Goal: Task Accomplishment & Management: Manage account settings

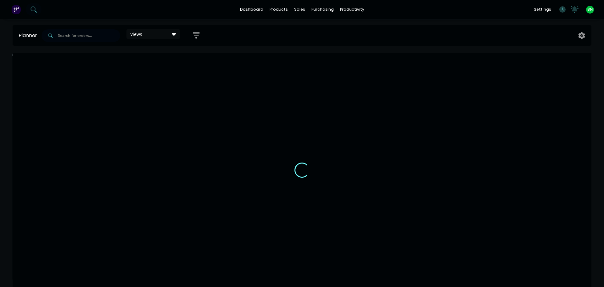
scroll to position [0, 0]
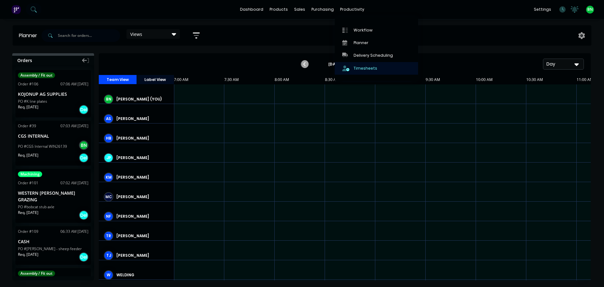
click at [362, 69] on div "Timesheets" at bounding box center [366, 68] width 24 height 6
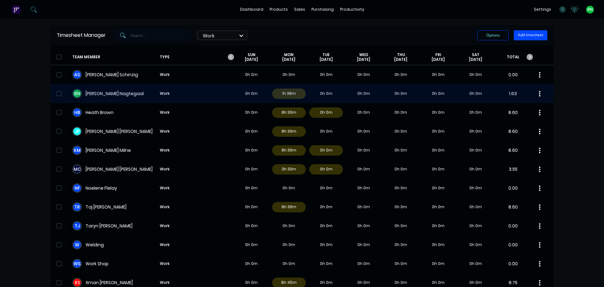
click at [97, 94] on div "B N [PERSON_NAME] Work 0h 0m 1h 38m 0h 0m 0h 0m 0h 0m 0h 0m 0h 0m 1.63" at bounding box center [301, 93] width 503 height 19
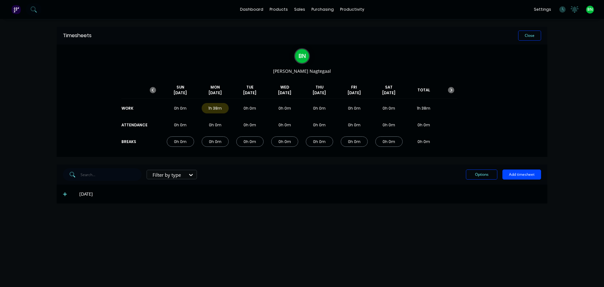
click at [66, 192] on icon at bounding box center [65, 194] width 4 height 4
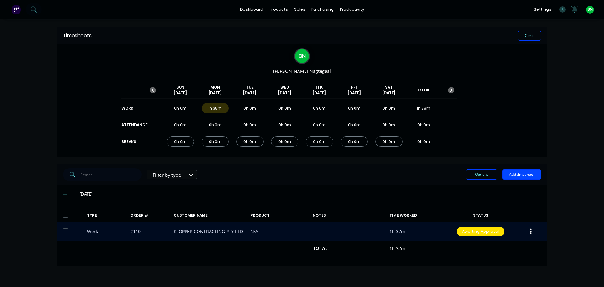
click at [530, 231] on icon "button" at bounding box center [531, 231] width 2 height 6
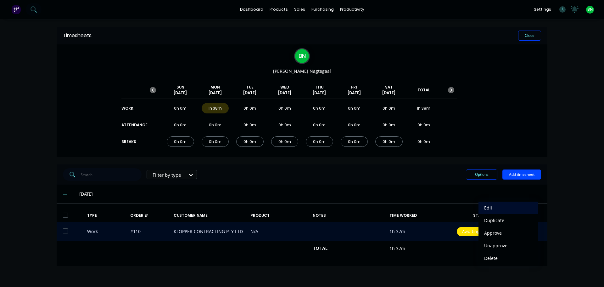
click at [505, 205] on div "Edit" at bounding box center [508, 207] width 48 height 9
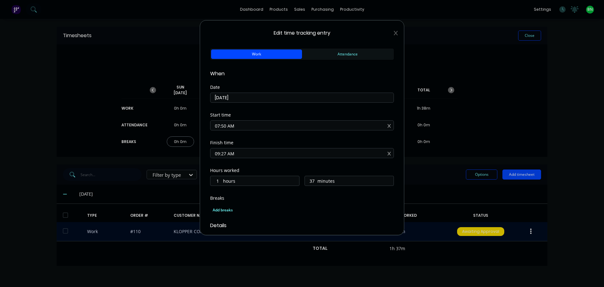
click at [225, 124] on input "07:50 AM" at bounding box center [301, 125] width 183 height 9
type input "07:45 AM"
type input "42"
click at [268, 111] on div "Date [DATE]" at bounding box center [302, 99] width 184 height 28
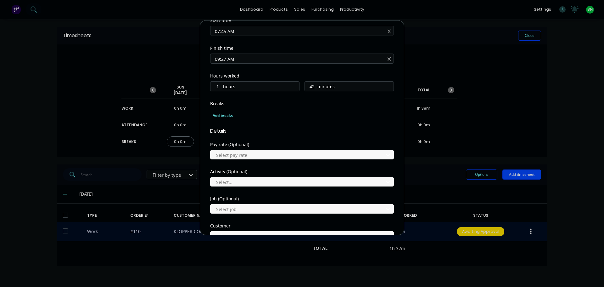
scroll to position [63, 0]
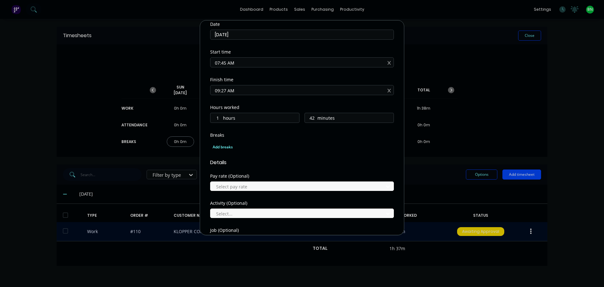
click at [226, 91] on input "09:27 AM" at bounding box center [301, 89] width 183 height 9
type input "09:00 AM"
type input "15"
click at [266, 79] on div "Finish time" at bounding box center [302, 79] width 184 height 4
click at [300, 151] on div "Add breaks" at bounding box center [302, 146] width 184 height 13
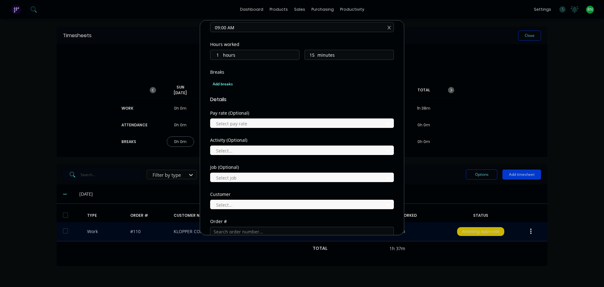
scroll to position [277, 0]
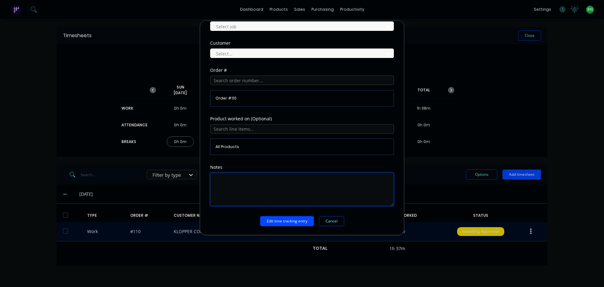
click at [241, 183] on textarea at bounding box center [302, 188] width 184 height 33
type textarea "draw and cut shims"
click at [291, 221] on button "Edit time tracking entry" at bounding box center [287, 221] width 54 height 10
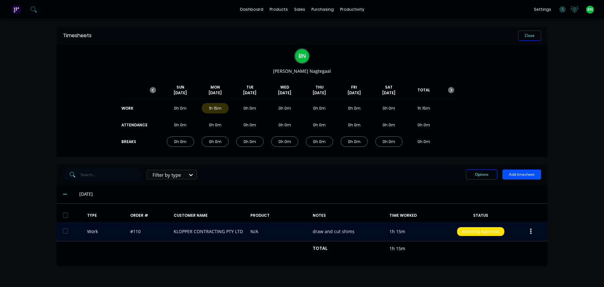
click at [510, 171] on button "Add timesheet" at bounding box center [521, 174] width 39 height 10
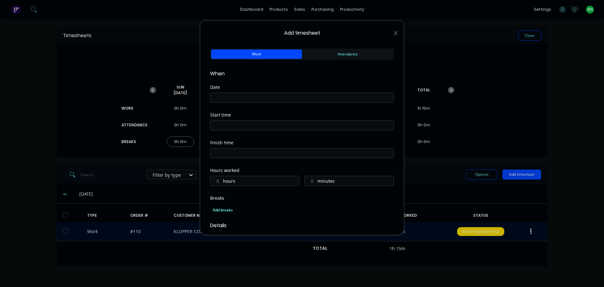
click at [244, 95] on input at bounding box center [301, 97] width 183 height 9
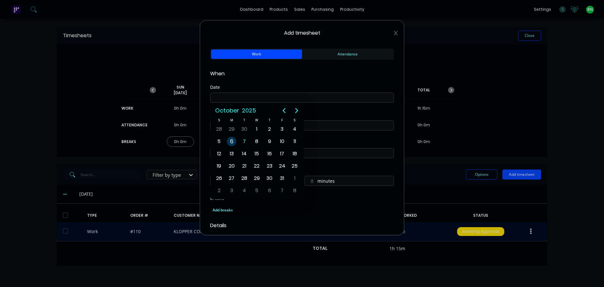
click at [235, 142] on div "6" at bounding box center [231, 141] width 9 height 9
type input "[DATE]"
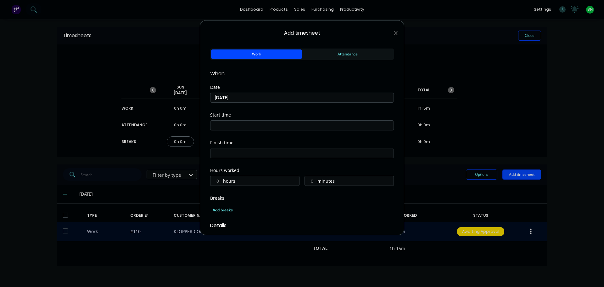
click at [240, 180] on label "hours" at bounding box center [261, 181] width 76 height 8
click at [222, 180] on input "hours" at bounding box center [215, 180] width 11 height 9
type input "7"
click at [313, 182] on input "minutes" at bounding box center [310, 180] width 11 height 9
type input "21"
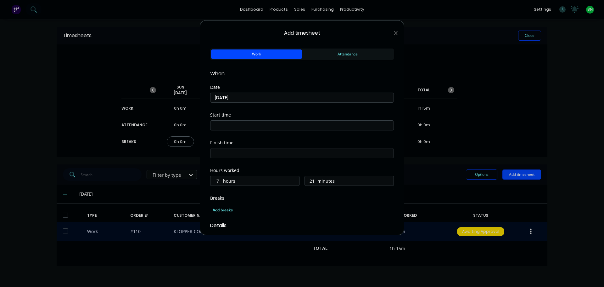
click at [326, 167] on div "Finish time" at bounding box center [302, 154] width 184 height 28
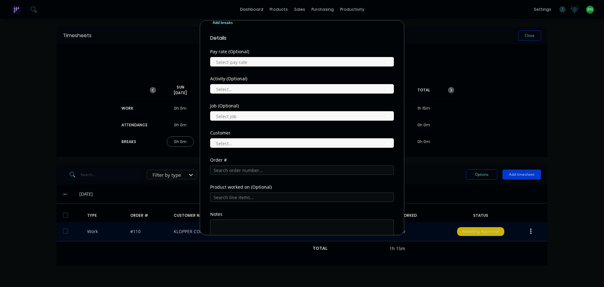
scroll to position [189, 0]
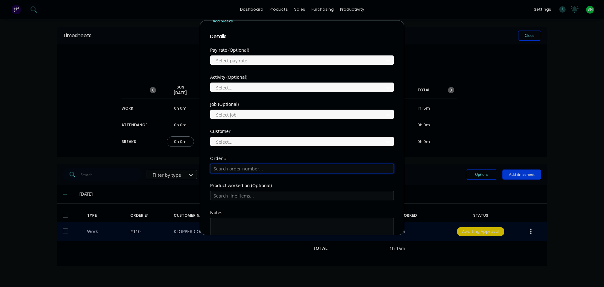
click at [244, 166] on input "text" at bounding box center [302, 168] width 184 height 9
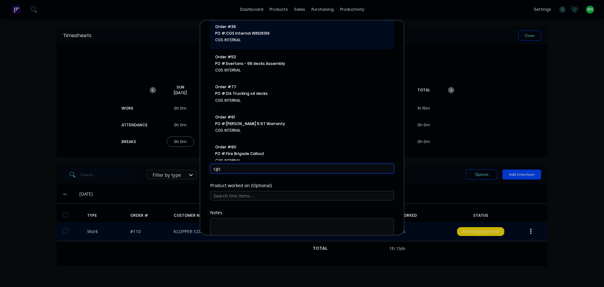
type input "cgs"
click at [231, 34] on span "PO #: CGS Internal WIN26139" at bounding box center [302, 34] width 174 height 6
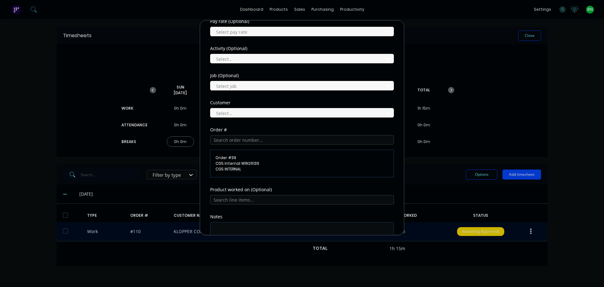
scroll to position [267, 0]
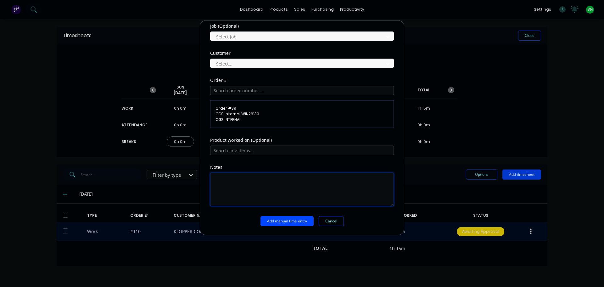
click at [240, 181] on textarea at bounding box center [302, 188] width 184 height 33
type textarea "office / stocktake"
click at [296, 225] on button "Add manual time entry" at bounding box center [287, 221] width 53 height 10
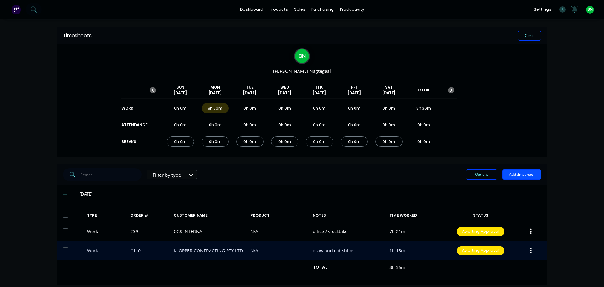
click at [520, 176] on button "Add timesheet" at bounding box center [521, 174] width 39 height 10
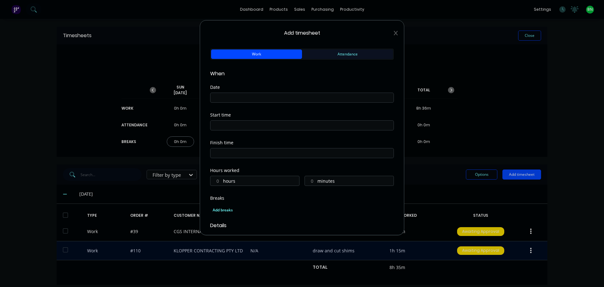
click at [346, 52] on button "Attendance" at bounding box center [347, 53] width 91 height 9
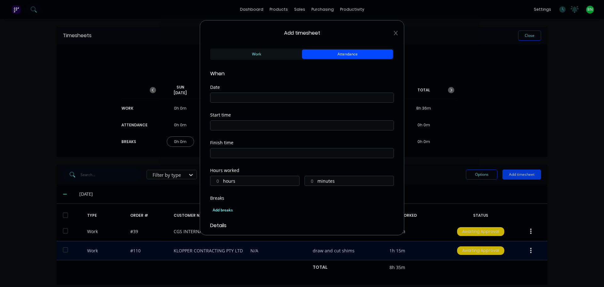
click at [221, 97] on input at bounding box center [301, 97] width 183 height 9
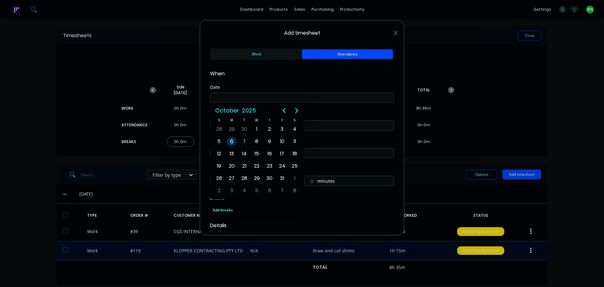
click at [233, 138] on div "6" at bounding box center [231, 141] width 9 height 9
type input "[DATE]"
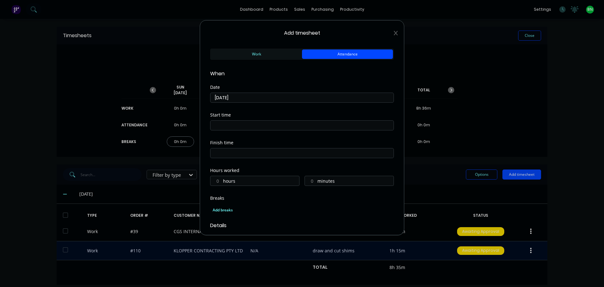
click at [233, 125] on input at bounding box center [301, 125] width 183 height 9
click at [229, 168] on div "07" at bounding box center [223, 169] width 15 height 11
click at [241, 144] on div "24" at bounding box center [240, 148] width 15 height 11
click at [242, 154] on div "00" at bounding box center [240, 159] width 15 height 11
type input "07:00 AM"
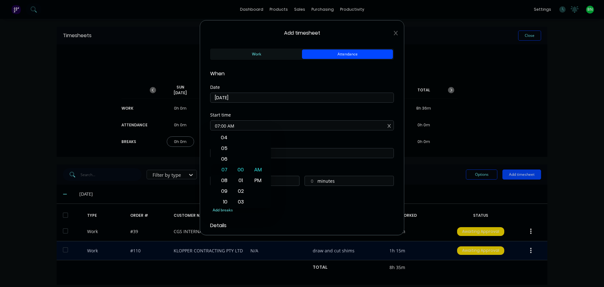
click at [289, 130] on label "07:00 AM" at bounding box center [302, 125] width 184 height 10
click at [289, 130] on input "07:00 AM" at bounding box center [301, 125] width 183 height 9
click at [249, 155] on input at bounding box center [301, 152] width 183 height 9
type input "07:26 AM"
type input "0"
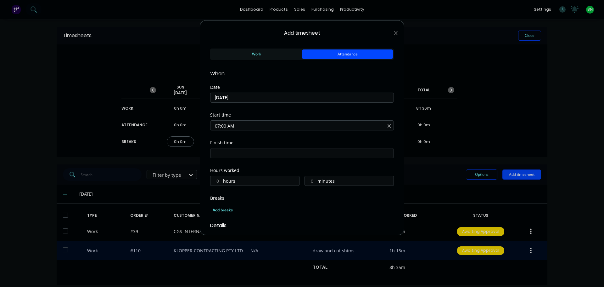
type input "26"
click at [223, 177] on div "05" at bounding box center [223, 176] width 15 height 11
type input "05:26 AM"
type input "22"
type input "05:18 AM"
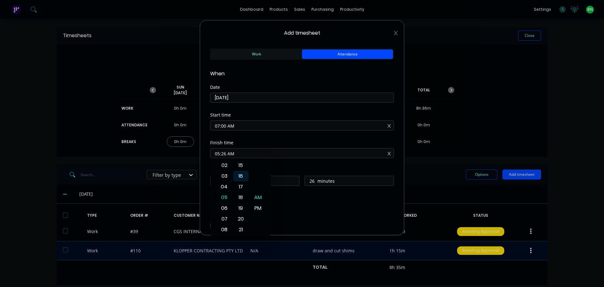
type input "18"
type input "05:11 AM"
type input "11"
type input "05:04 AM"
type input "4"
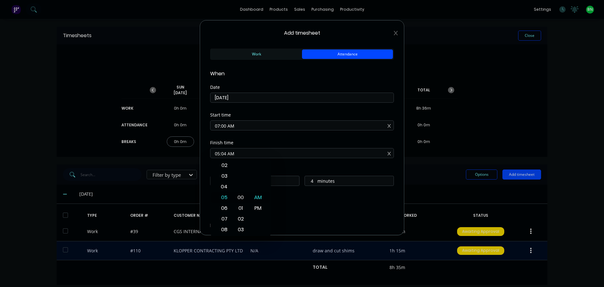
type input "05:00 AM"
type input "0"
drag, startPoint x: 241, startPoint y: 195, endPoint x: 244, endPoint y: 198, distance: 4.7
click at [241, 194] on div "00" at bounding box center [240, 197] width 15 height 11
click at [260, 209] on div "PM" at bounding box center [257, 208] width 15 height 11
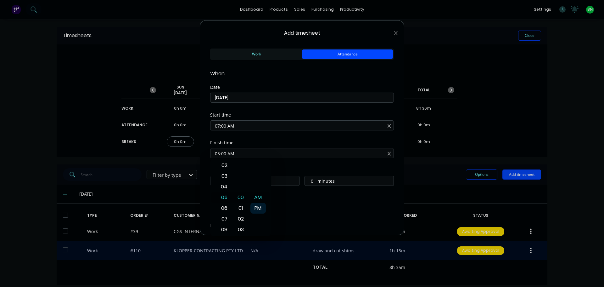
type input "05:00 PM"
type input "10"
click at [289, 165] on div "Finish time 05:00 PM" at bounding box center [302, 154] width 184 height 28
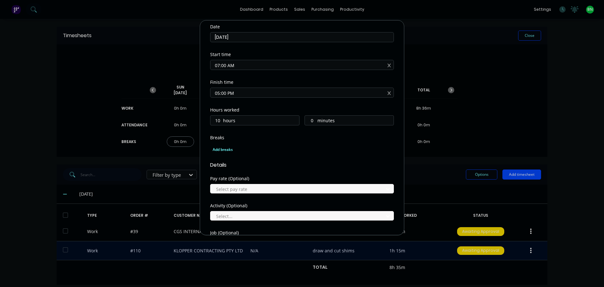
scroll to position [63, 0]
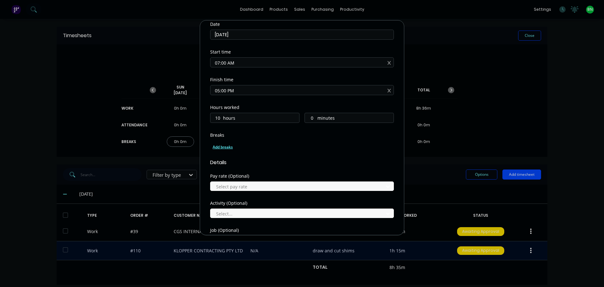
click at [218, 149] on div "Add breaks" at bounding box center [302, 147] width 179 height 8
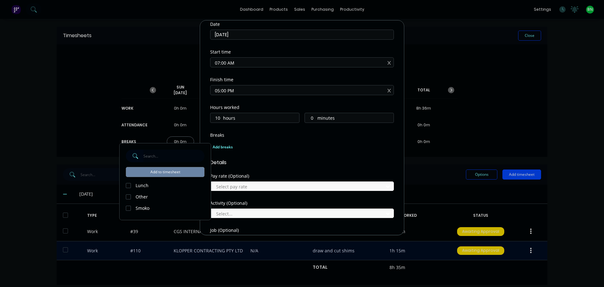
click at [128, 185] on div at bounding box center [128, 185] width 13 height 13
click at [128, 209] on div at bounding box center [128, 208] width 13 height 13
drag, startPoint x: 146, startPoint y: 173, endPoint x: 217, endPoint y: 178, distance: 71.0
click at [147, 173] on button "Add to timesheet" at bounding box center [165, 172] width 79 height 10
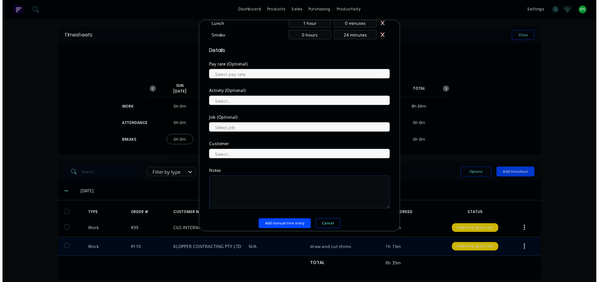
scroll to position [201, 0]
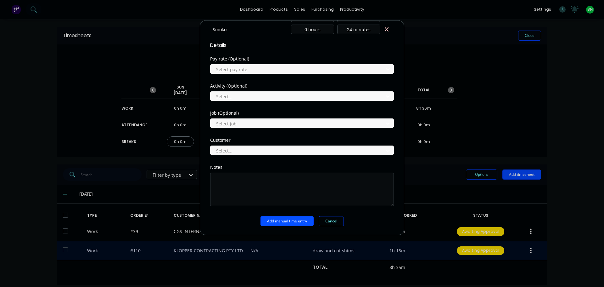
click at [292, 221] on button "Add manual time entry" at bounding box center [287, 221] width 53 height 10
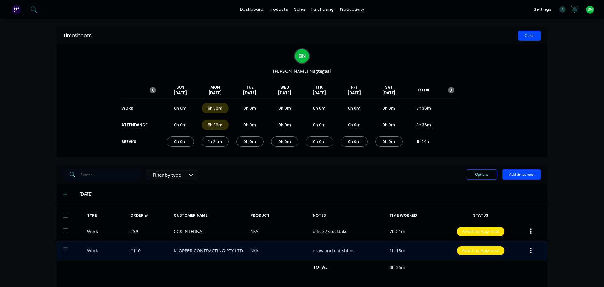
click at [523, 34] on button "Close" at bounding box center [529, 36] width 23 height 10
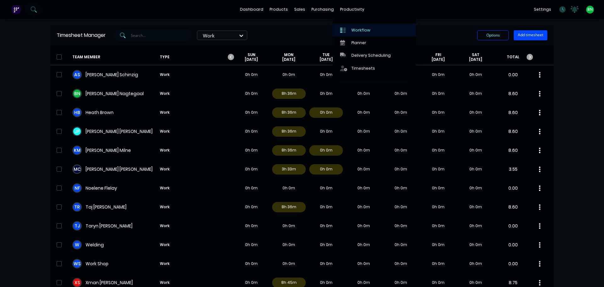
click at [345, 32] on icon at bounding box center [344, 30] width 3 height 5
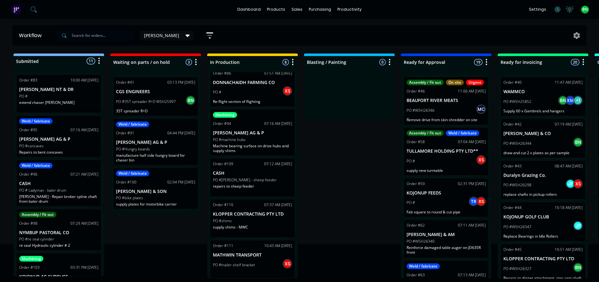
scroll to position [1, 0]
click at [254, 219] on div "PO #shims" at bounding box center [252, 221] width 79 height 6
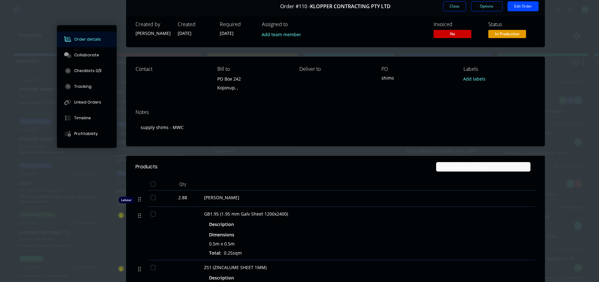
scroll to position [0, 0]
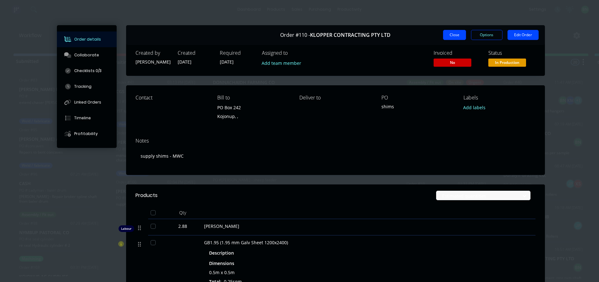
click at [458, 31] on button "Close" at bounding box center [454, 35] width 23 height 10
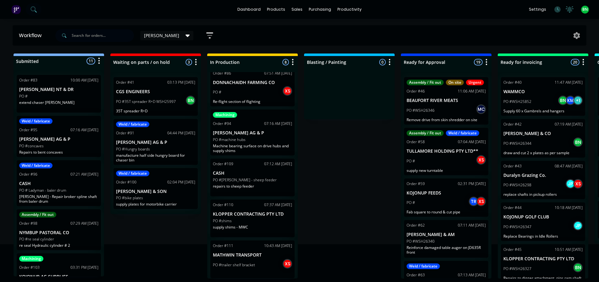
click at [79, 94] on div "PO #" at bounding box center [58, 96] width 79 height 6
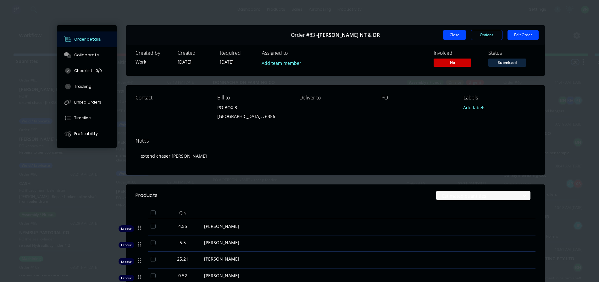
click at [445, 33] on button "Close" at bounding box center [454, 35] width 23 height 10
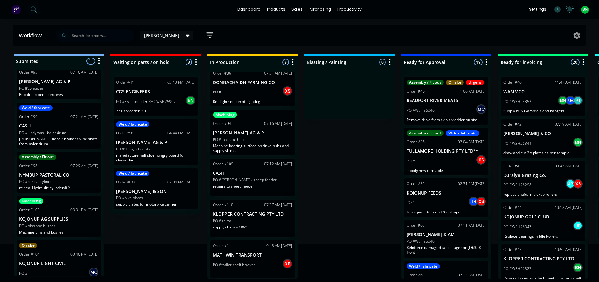
scroll to position [63, 0]
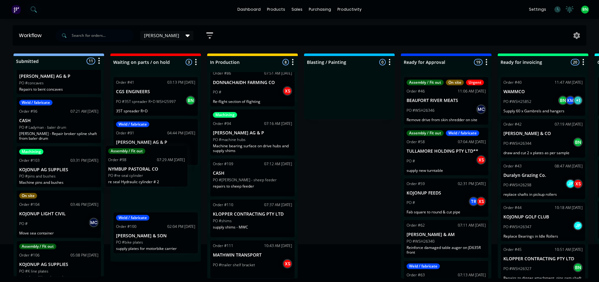
drag, startPoint x: 70, startPoint y: 173, endPoint x: 162, endPoint y: 177, distance: 91.9
click at [162, 177] on div "Submitted 11 Status colour #273444 hex #273444 Save Cancel Summaries Total orde…" at bounding box center [428, 165] width 867 height 225
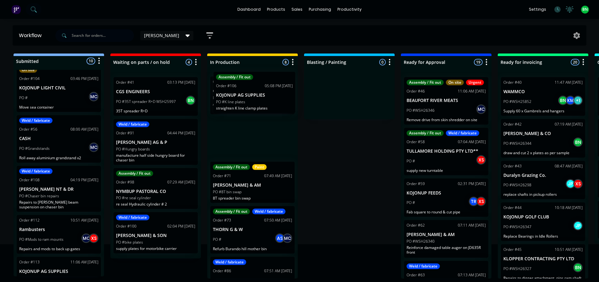
scroll to position [0, 0]
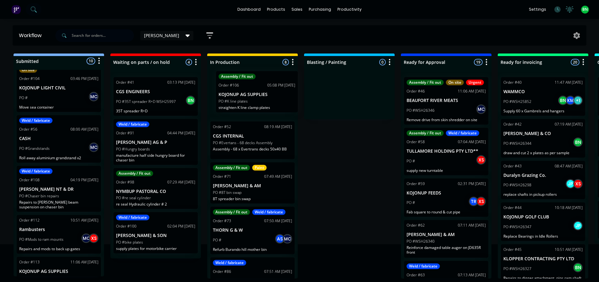
drag, startPoint x: 54, startPoint y: 144, endPoint x: 257, endPoint y: 102, distance: 207.3
click at [257, 102] on div "Submitted 10 Status colour #273444 hex #273444 Save Cancel Summaries Total orde…" at bounding box center [428, 165] width 867 height 225
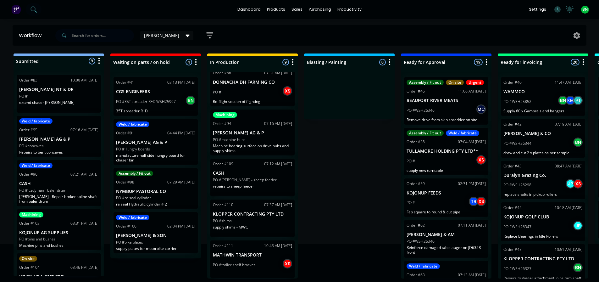
scroll to position [1, 0]
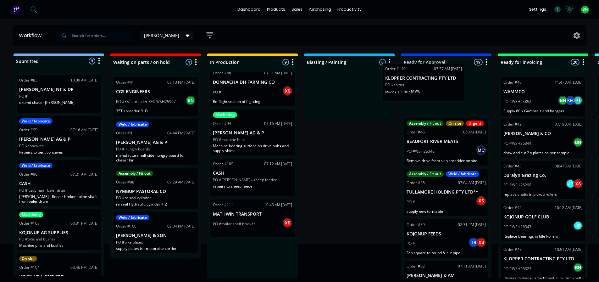
drag, startPoint x: 262, startPoint y: 222, endPoint x: 441, endPoint y: 85, distance: 224.9
click at [441, 85] on div "Submitted 9 Status colour #273444 hex #273444 Save Cancel Summaries Total order…" at bounding box center [428, 165] width 867 height 225
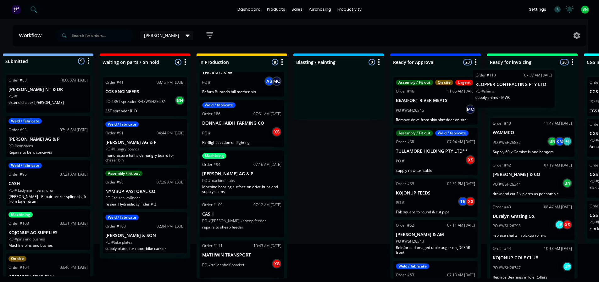
scroll to position [1, 19]
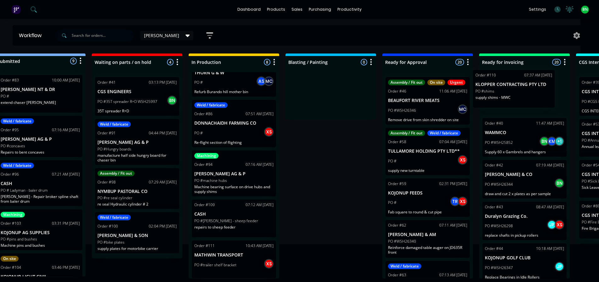
drag, startPoint x: 447, startPoint y: 101, endPoint x: 521, endPoint y: 95, distance: 74.5
click at [521, 95] on div "Submitted 9 Status colour #273444 hex #273444 Save Cancel Summaries Total order…" at bounding box center [410, 165] width 867 height 225
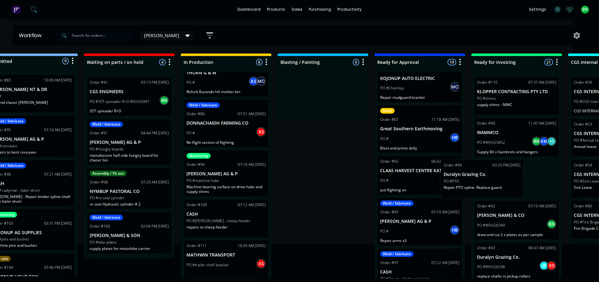
scroll to position [0, 36]
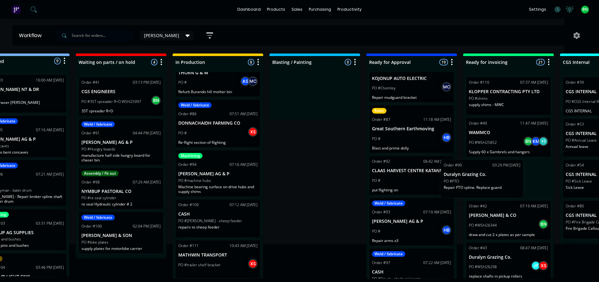
drag, startPoint x: 438, startPoint y: 182, endPoint x: 502, endPoint y: 176, distance: 63.8
click at [502, 176] on div "Submitted 9 Status colour #273444 hex #273444 Save Cancel Summaries Total order…" at bounding box center [394, 165] width 867 height 225
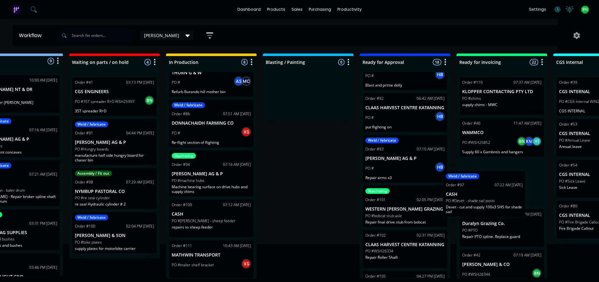
scroll to position [1, 44]
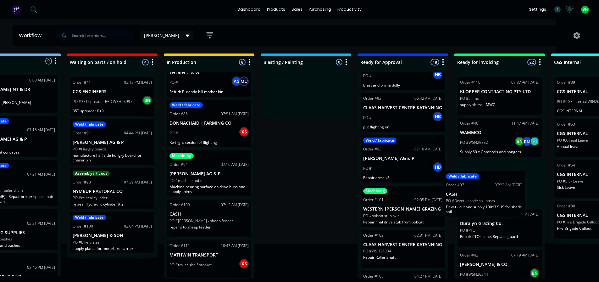
drag, startPoint x: 408, startPoint y: 221, endPoint x: 491, endPoint y: 193, distance: 86.6
click at [491, 193] on div "Submitted 9 Status colour #273444 hex #273444 Save Cancel Summaries Total order…" at bounding box center [385, 165] width 867 height 225
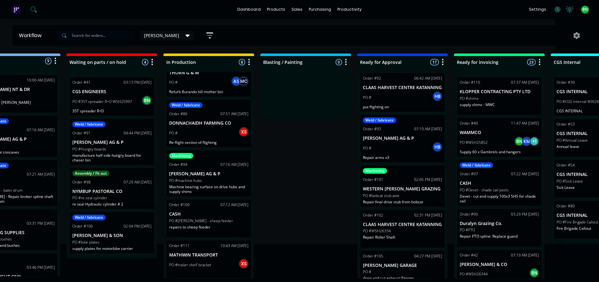
scroll to position [535, 0]
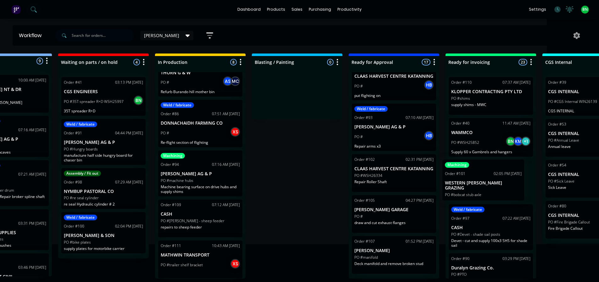
drag, startPoint x: 405, startPoint y: 195, endPoint x: 493, endPoint y: 190, distance: 88.2
click at [493, 190] on div "Submitted 9 Status colour #273444 hex #273444 Save Cancel Summaries Total order…" at bounding box center [376, 165] width 867 height 225
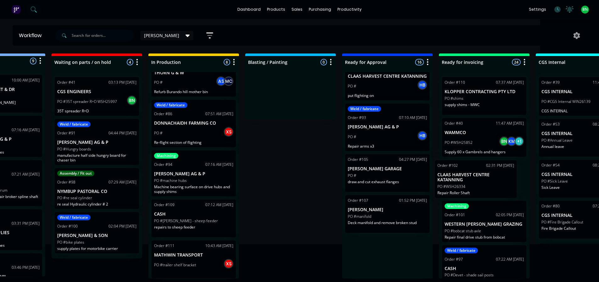
scroll to position [1, 63]
drag, startPoint x: 384, startPoint y: 194, endPoint x: 478, endPoint y: 188, distance: 94.0
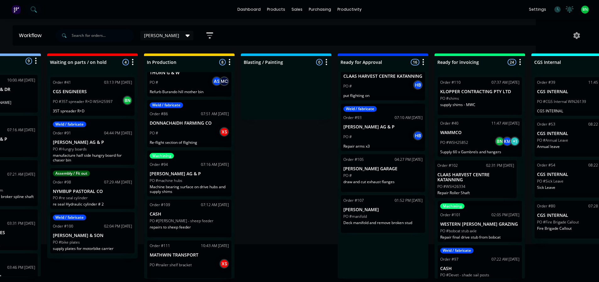
click at [478, 188] on div "Submitted 9 Status colour #273444 hex #273444 Save Cancel Summaries Total order…" at bounding box center [365, 165] width 867 height 225
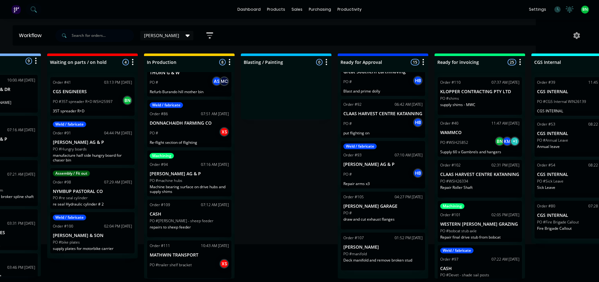
scroll to position [503, 0]
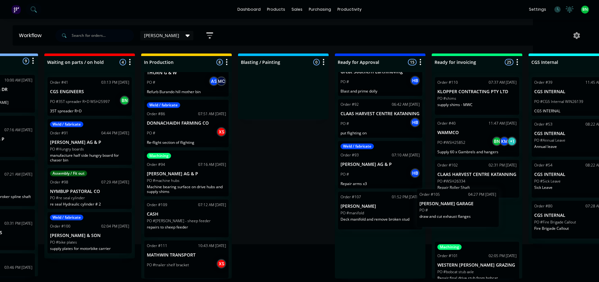
drag, startPoint x: 367, startPoint y: 218, endPoint x: 464, endPoint y: 205, distance: 97.4
click at [464, 205] on div "Submitted 9 Status colour #273444 hex #273444 Save Cancel Summaries Total order…" at bounding box center [362, 165] width 867 height 225
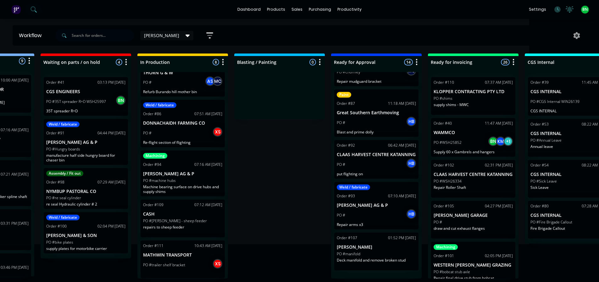
scroll to position [0, 0]
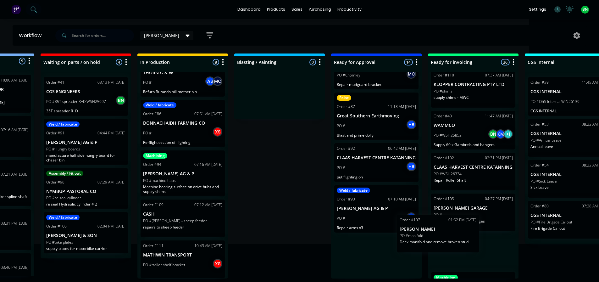
drag, startPoint x: 364, startPoint y: 258, endPoint x: 460, endPoint y: 222, distance: 102.7
click at [460, 222] on div "Submitted 9 Status colour #273444 hex #273444 Save Cancel Summaries Total order…" at bounding box center [358, 165] width 867 height 225
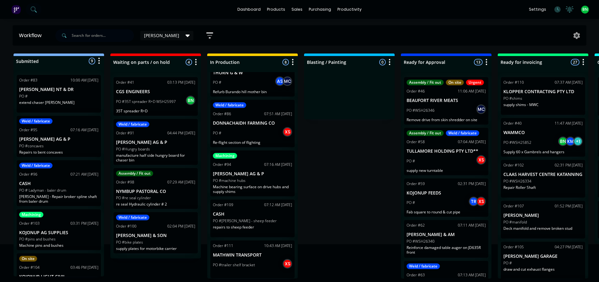
drag, startPoint x: 280, startPoint y: 223, endPoint x: 211, endPoint y: 232, distance: 70.1
